Goal: Information Seeking & Learning: Learn about a topic

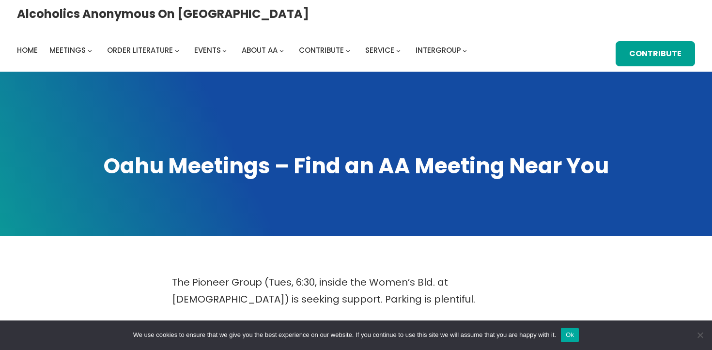
scroll to position [473, 0]
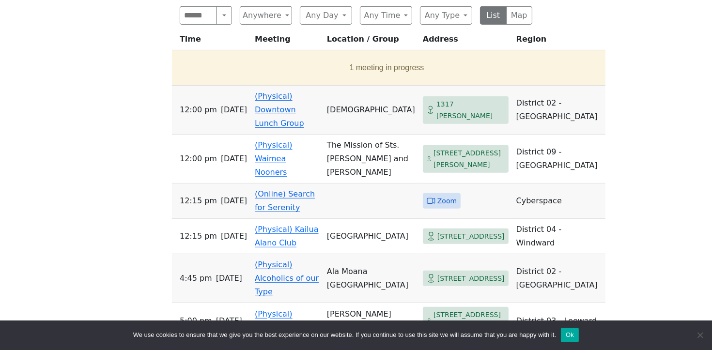
scroll to position [522, 0]
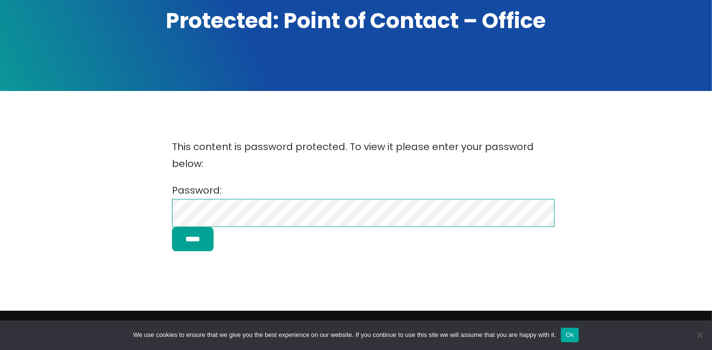
scroll to position [147, 0]
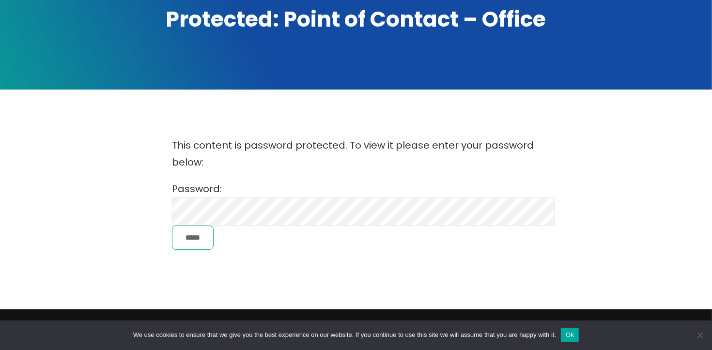
click at [196, 238] on input "*****" at bounding box center [193, 238] width 42 height 25
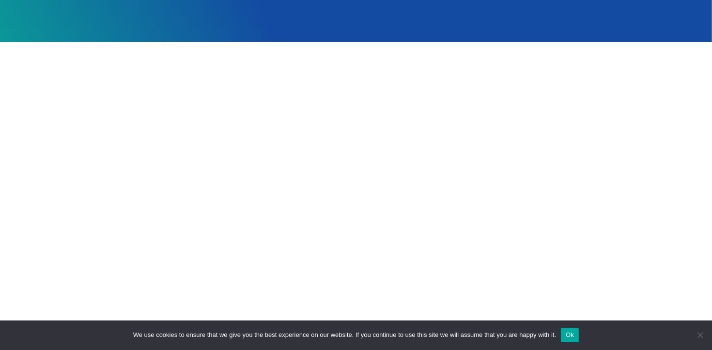
scroll to position [182, 0]
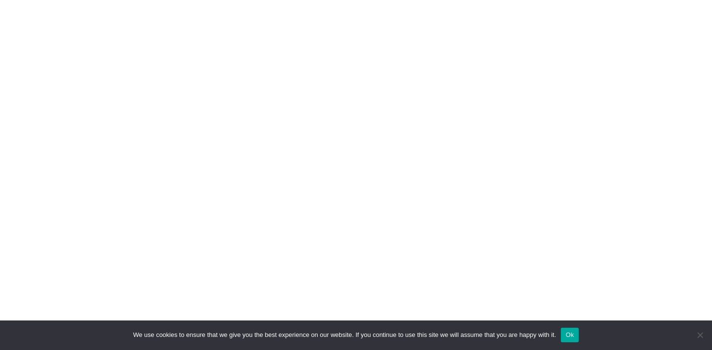
scroll to position [395, 0]
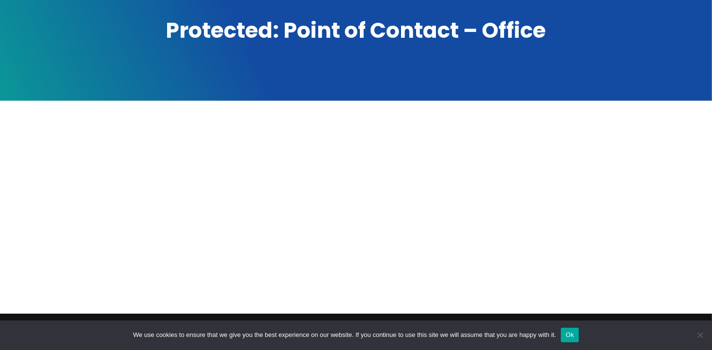
scroll to position [65, 0]
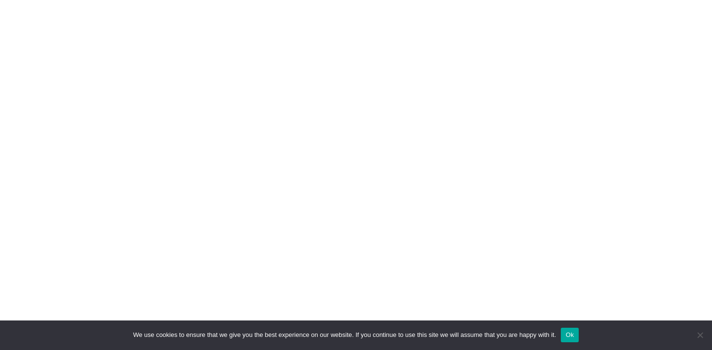
scroll to position [1196, 0]
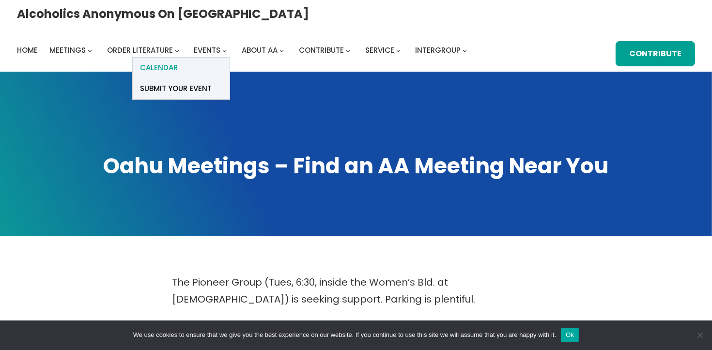
click at [178, 61] on span "Calendar" at bounding box center [159, 68] width 38 height 14
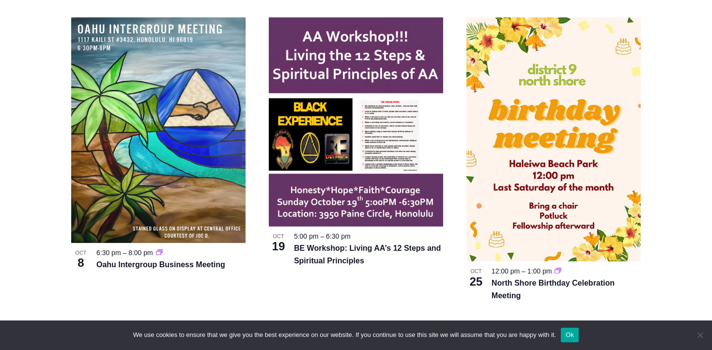
scroll to position [312, 0]
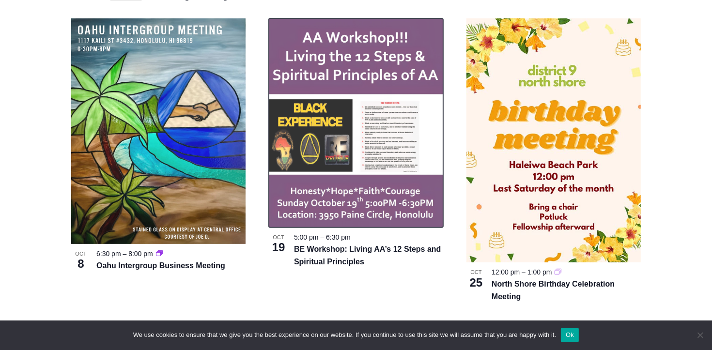
drag, startPoint x: 359, startPoint y: 124, endPoint x: 308, endPoint y: 150, distance: 58.1
click at [308, 150] on img at bounding box center [356, 122] width 174 height 209
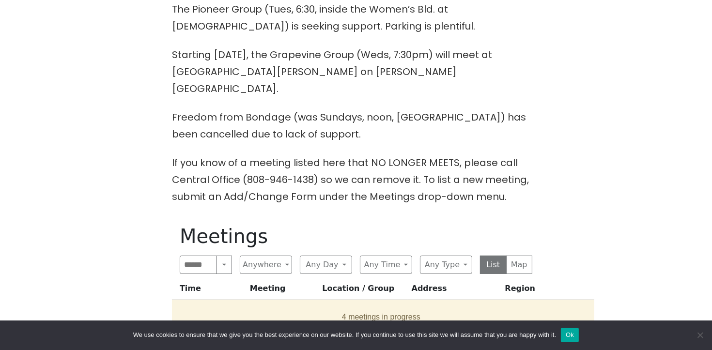
scroll to position [274, 0]
click at [341, 255] on button "Any Day" at bounding box center [326, 264] width 52 height 18
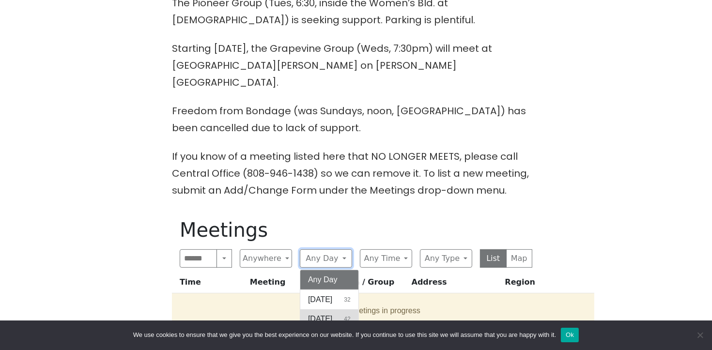
scroll to position [285, 0]
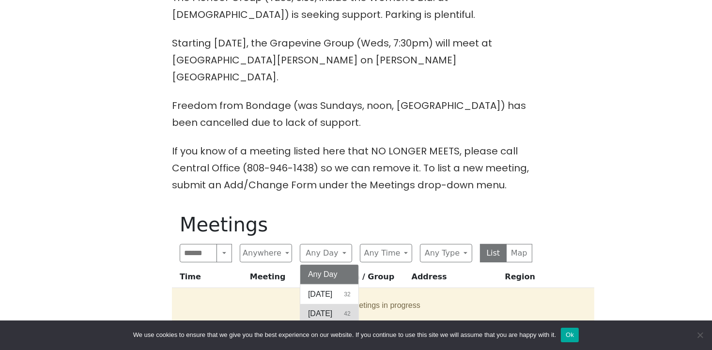
click at [322, 308] on span "Monday" at bounding box center [320, 314] width 24 height 12
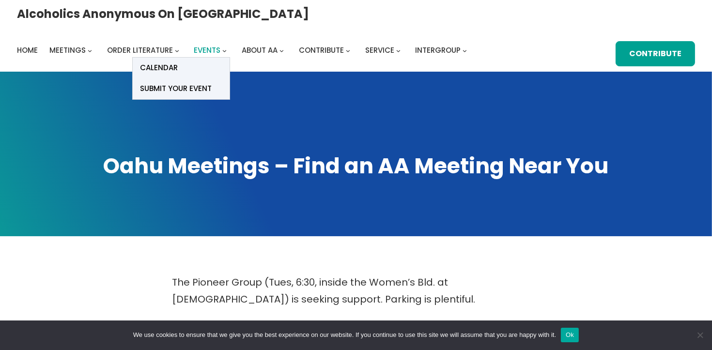
click at [221, 45] on span "Events" at bounding box center [207, 50] width 27 height 10
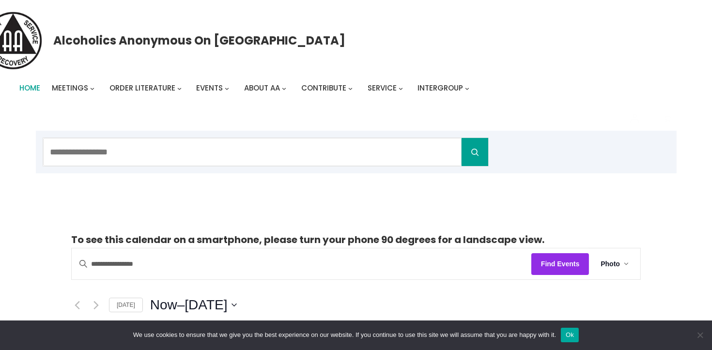
click at [27, 90] on span "Home" at bounding box center [29, 88] width 21 height 10
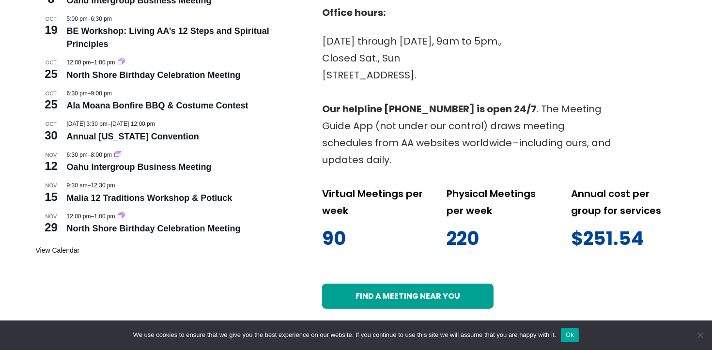
scroll to position [492, 0]
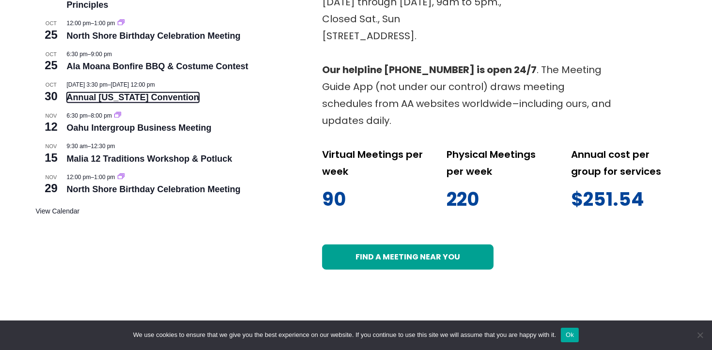
click at [106, 102] on link "Annual [US_STATE] Convention" at bounding box center [133, 98] width 132 height 10
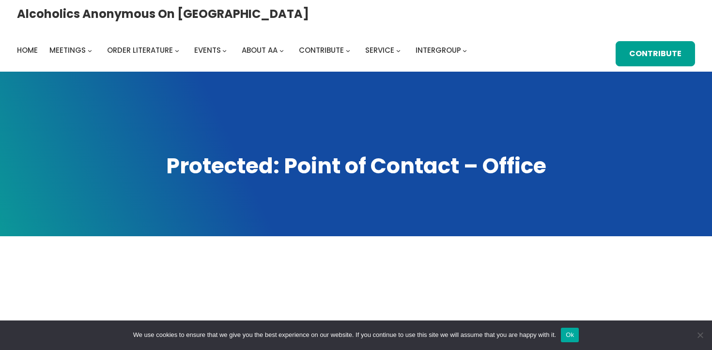
scroll to position [65, 0]
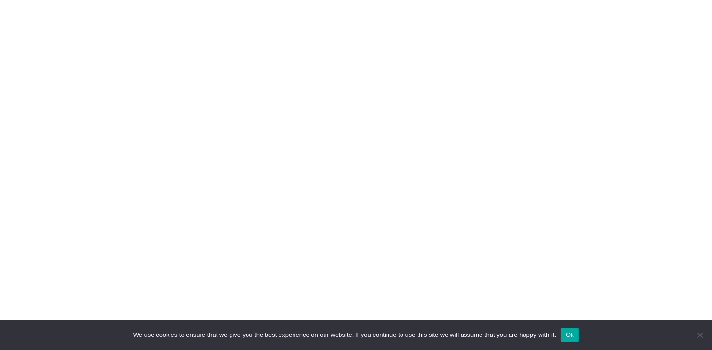
scroll to position [1030, 0]
